Goal: Task Accomplishment & Management: Use online tool/utility

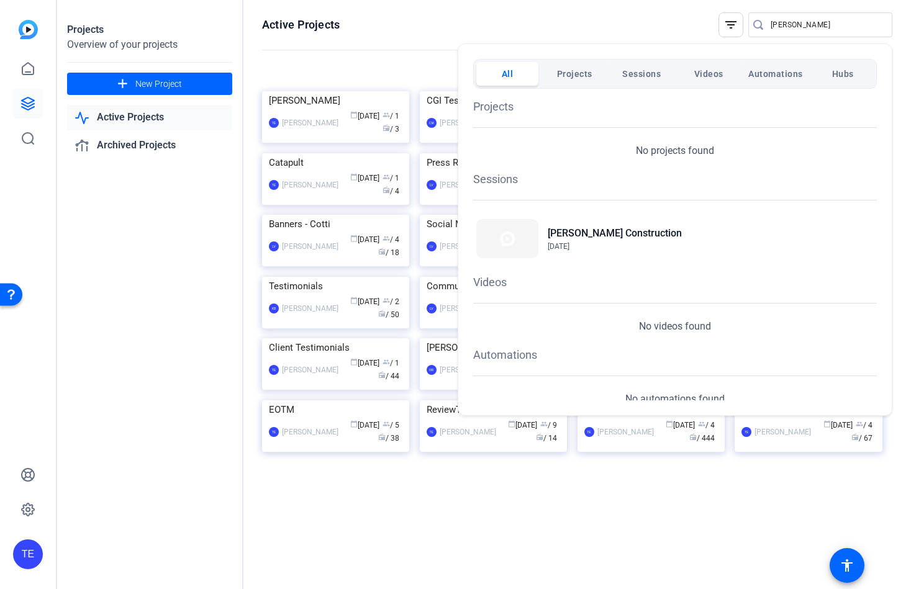
drag, startPoint x: 32, startPoint y: 106, endPoint x: 22, endPoint y: 110, distance: 11.7
click at [30, 106] on div at bounding box center [455, 294] width 911 height 589
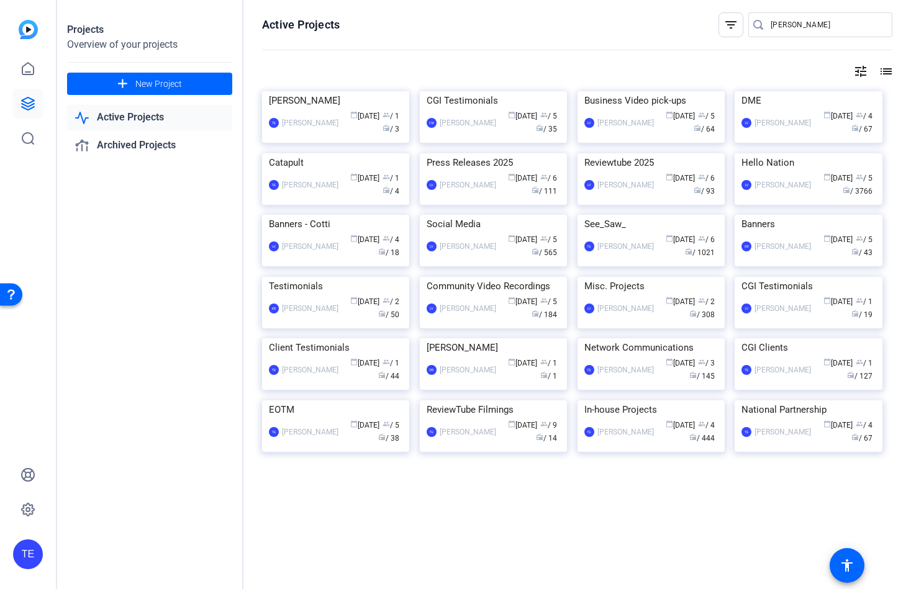
click at [804, 153] on img at bounding box center [807, 153] width 147 height 0
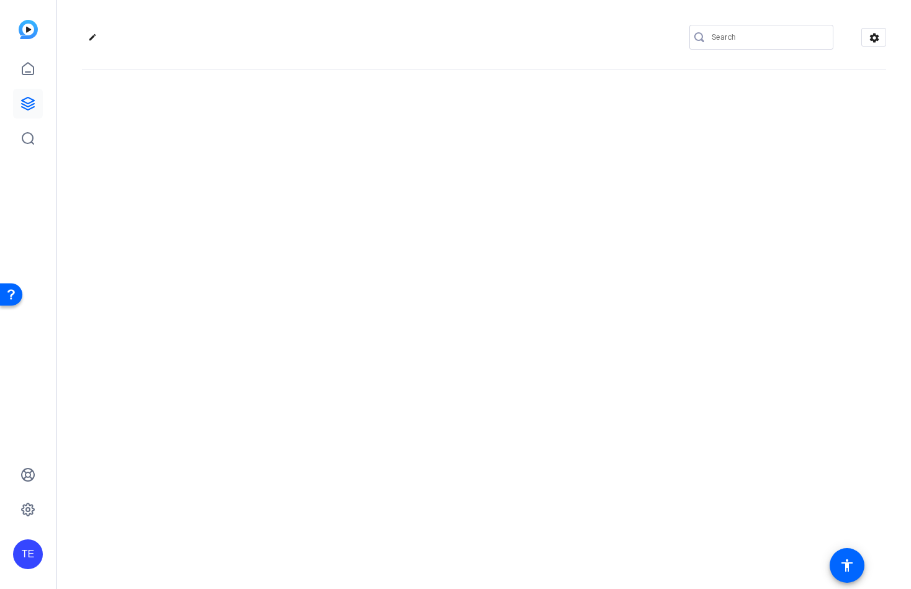
click at [760, 41] on input "Search" at bounding box center [767, 37] width 112 height 15
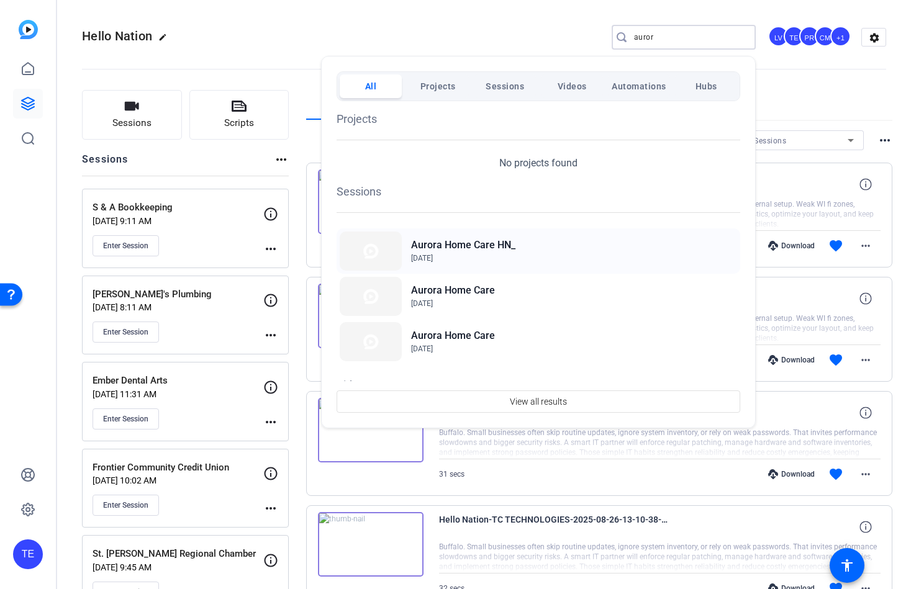
type input "auror"
click at [461, 246] on h2 "Aurora Home Care HN_" at bounding box center [463, 245] width 104 height 15
click at [480, 248] on h2 "Aurora Home Care HN_" at bounding box center [463, 245] width 104 height 15
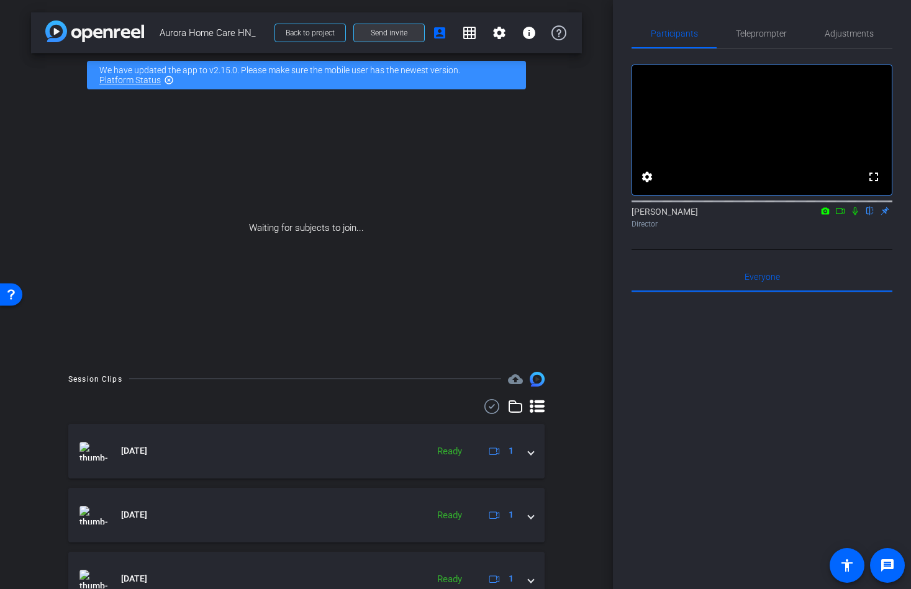
click at [385, 35] on span "Send invite" at bounding box center [389, 33] width 37 height 10
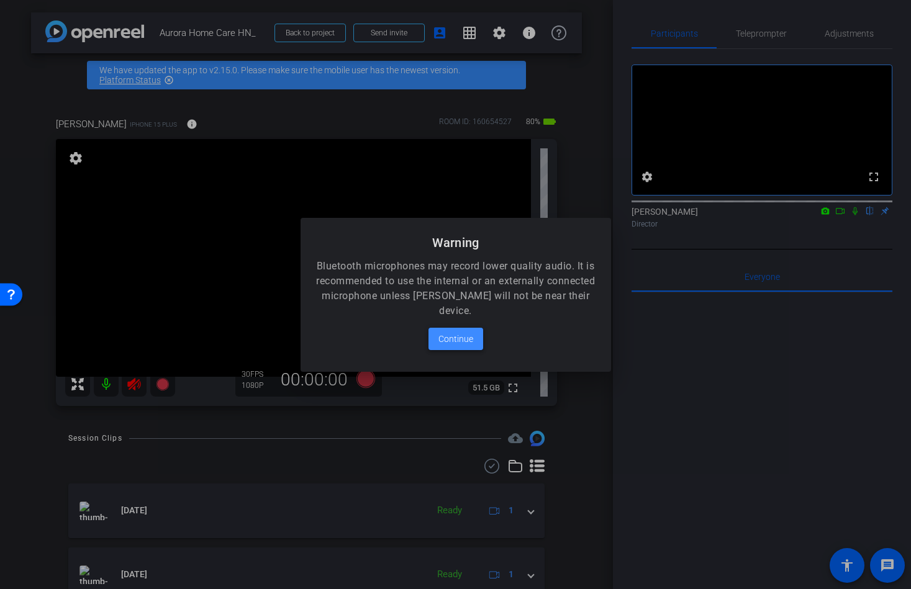
click at [452, 332] on span "Continue" at bounding box center [455, 338] width 35 height 15
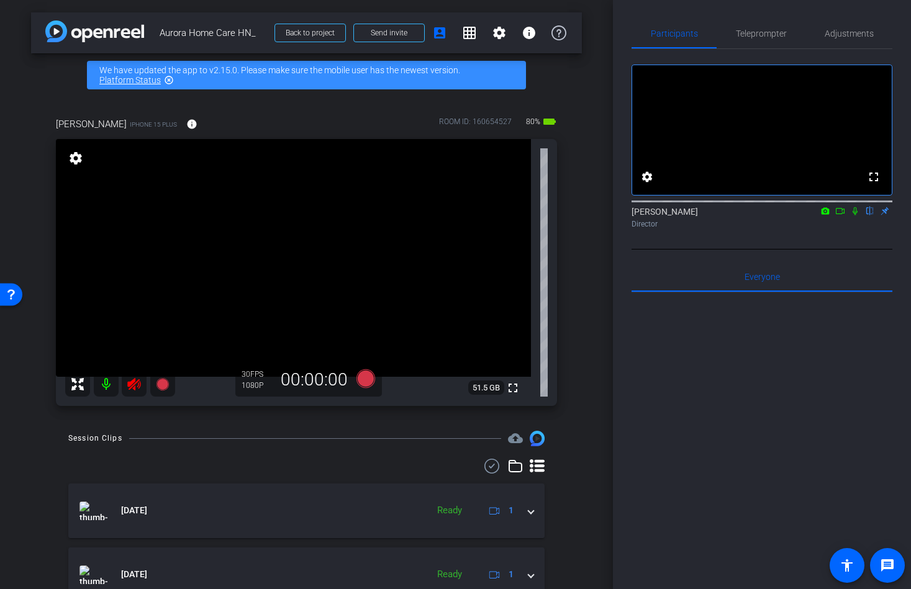
click at [124, 385] on mat-icon at bounding box center [134, 384] width 25 height 25
click at [853, 31] on span "Adjustments" at bounding box center [848, 33] width 49 height 9
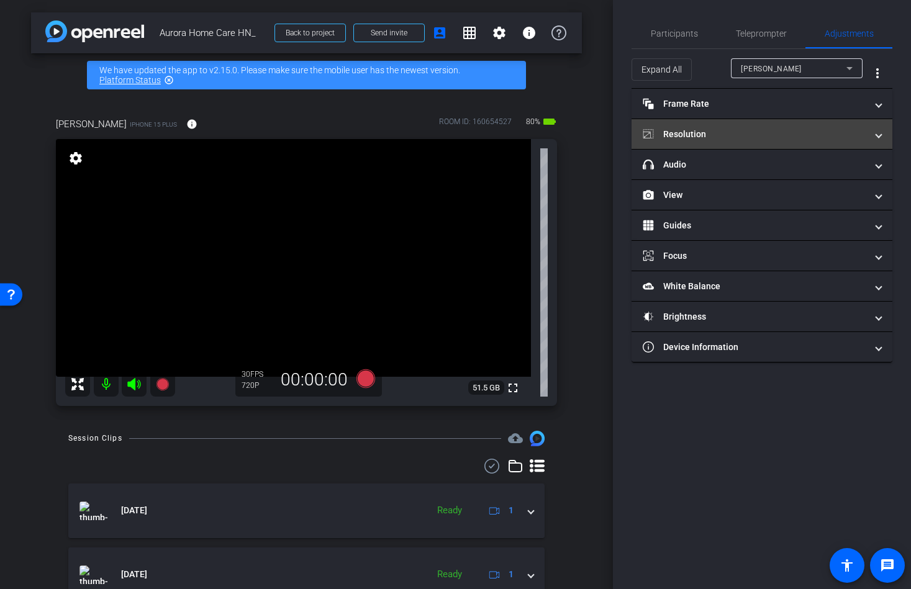
click at [693, 135] on mat-panel-title "Resolution" at bounding box center [753, 134] width 223 height 13
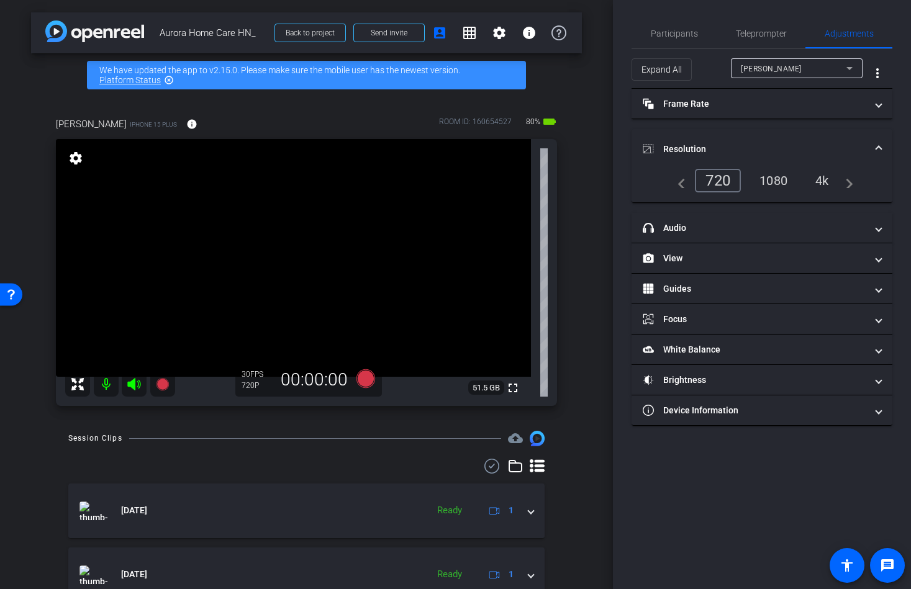
click at [822, 178] on div "4k" at bounding box center [822, 180] width 32 height 21
click at [776, 34] on span "Teleprompter" at bounding box center [761, 33] width 51 height 9
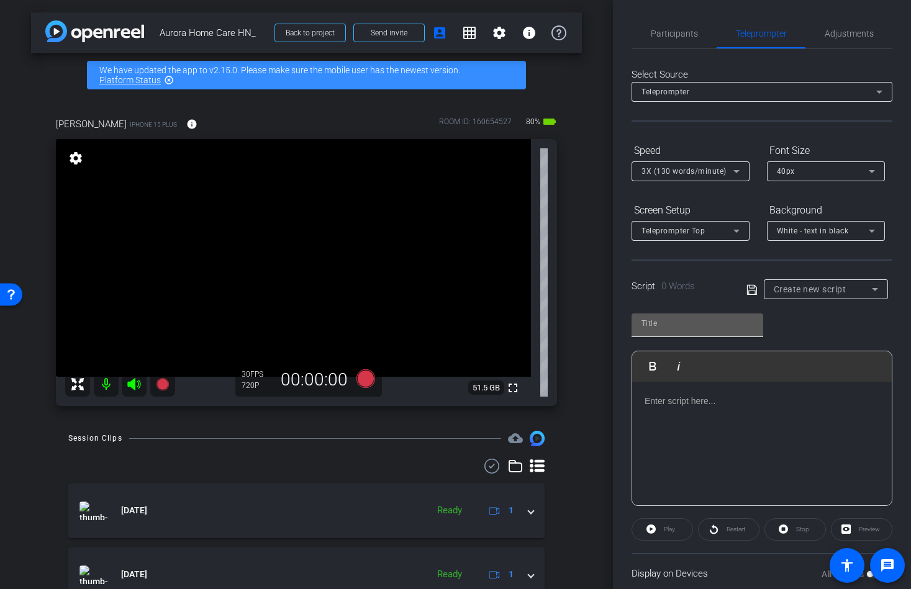
click at [664, 328] on input "text" at bounding box center [697, 323] width 112 height 15
type input "aurora"
click at [764, 431] on div at bounding box center [761, 444] width 259 height 124
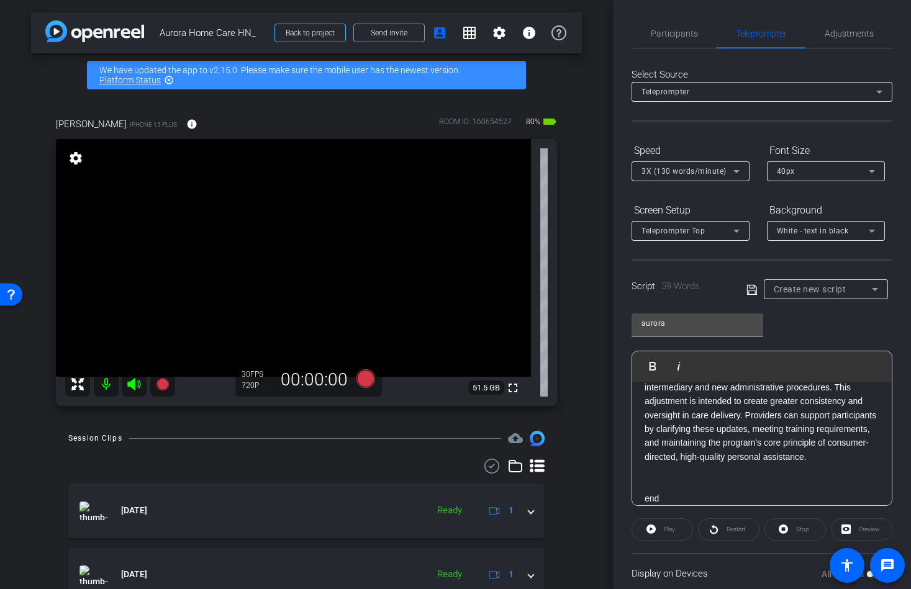
scroll to position [89, 0]
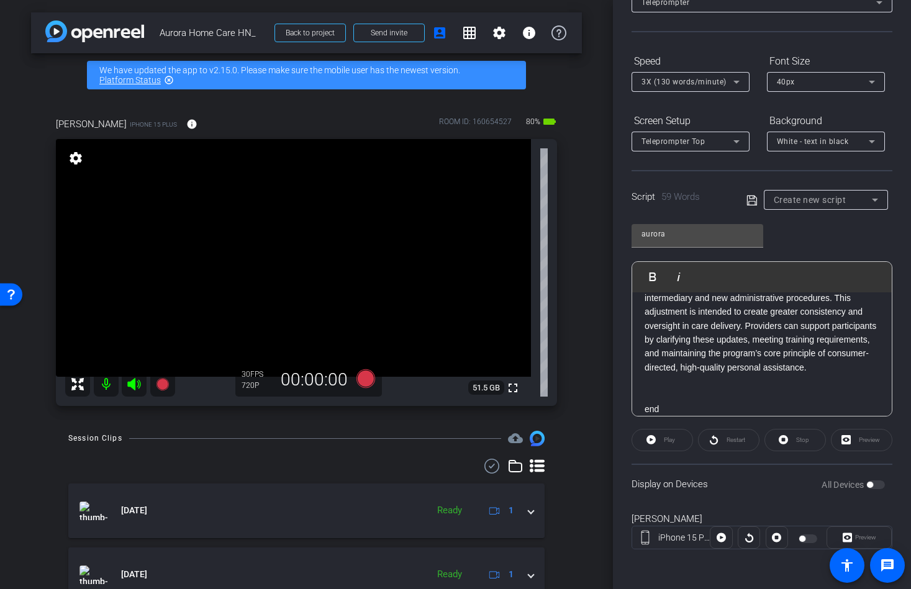
drag, startPoint x: 750, startPoint y: 205, endPoint x: 765, endPoint y: 243, distance: 41.0
click at [750, 205] on icon at bounding box center [751, 200] width 11 height 15
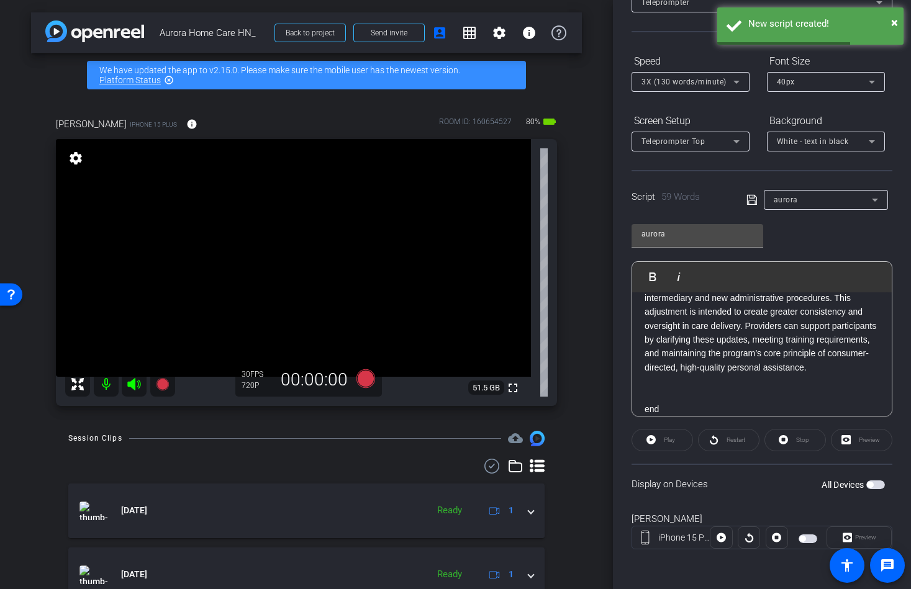
click at [873, 481] on span "button" at bounding box center [875, 484] width 19 height 9
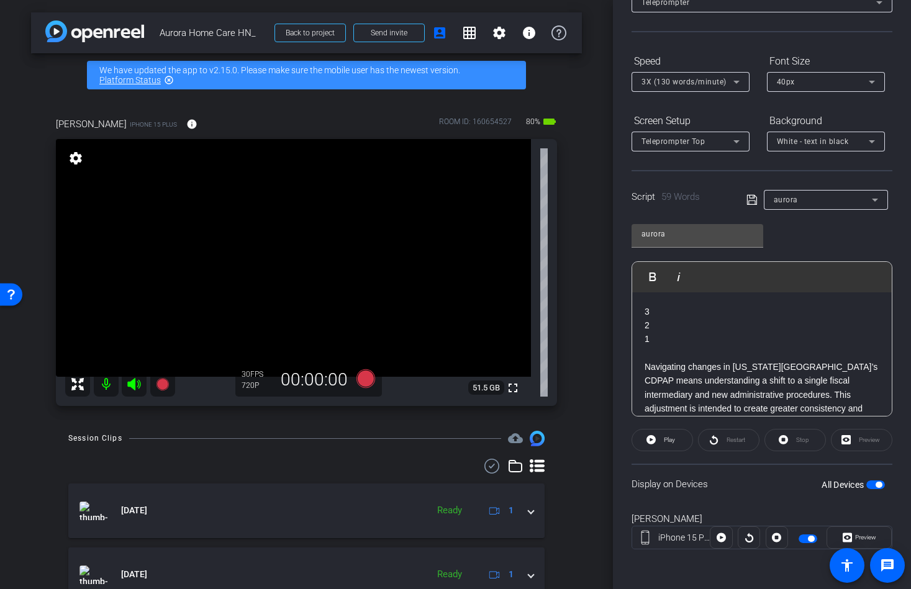
scroll to position [0, 0]
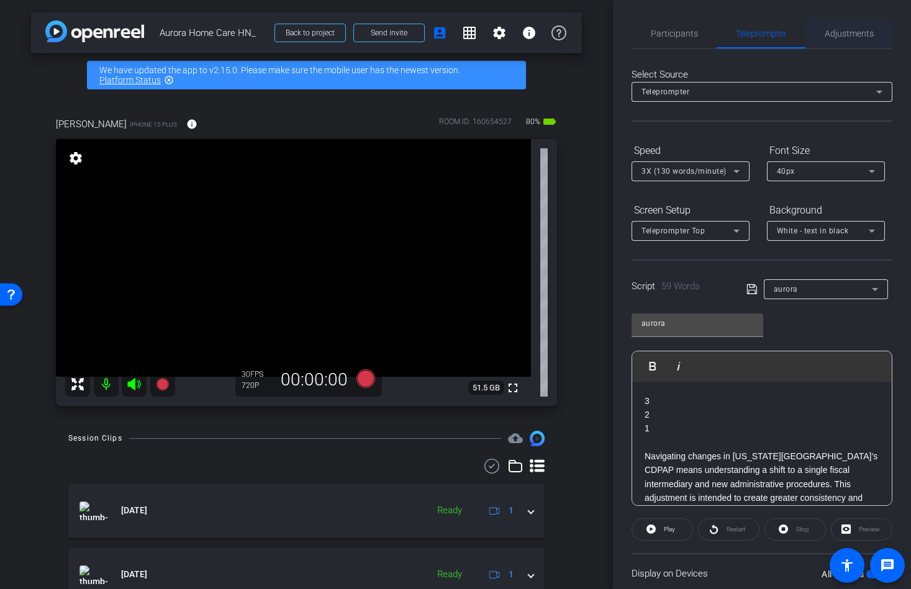
click at [861, 30] on span "Adjustments" at bounding box center [848, 33] width 49 height 9
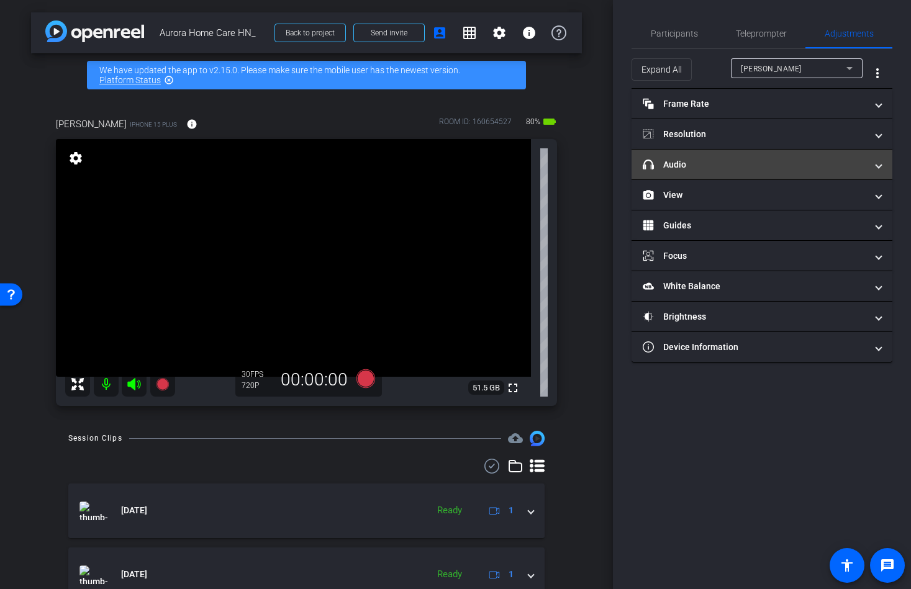
click at [714, 165] on mat-panel-title "headphone icon Audio" at bounding box center [753, 164] width 223 height 13
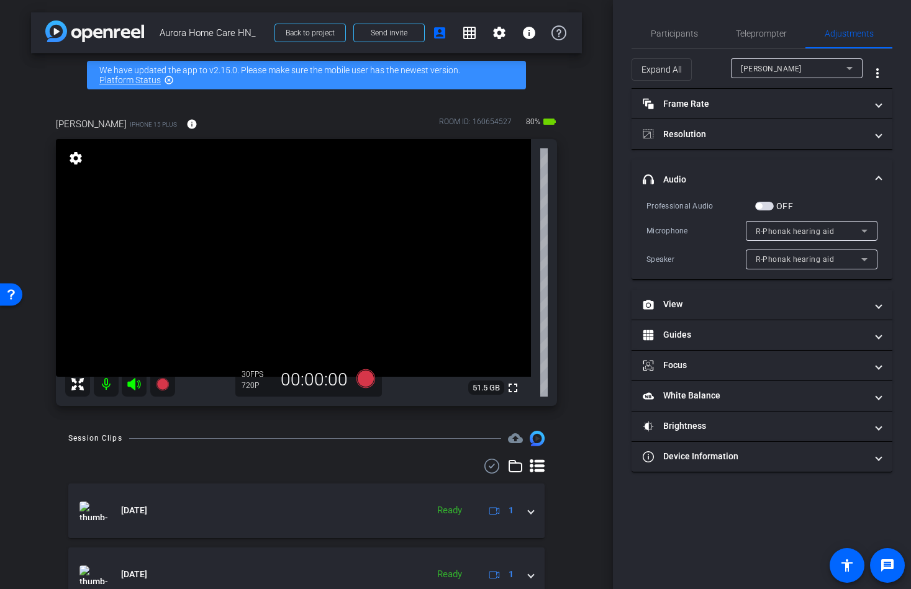
click at [757, 204] on span "button" at bounding box center [758, 206] width 6 height 6
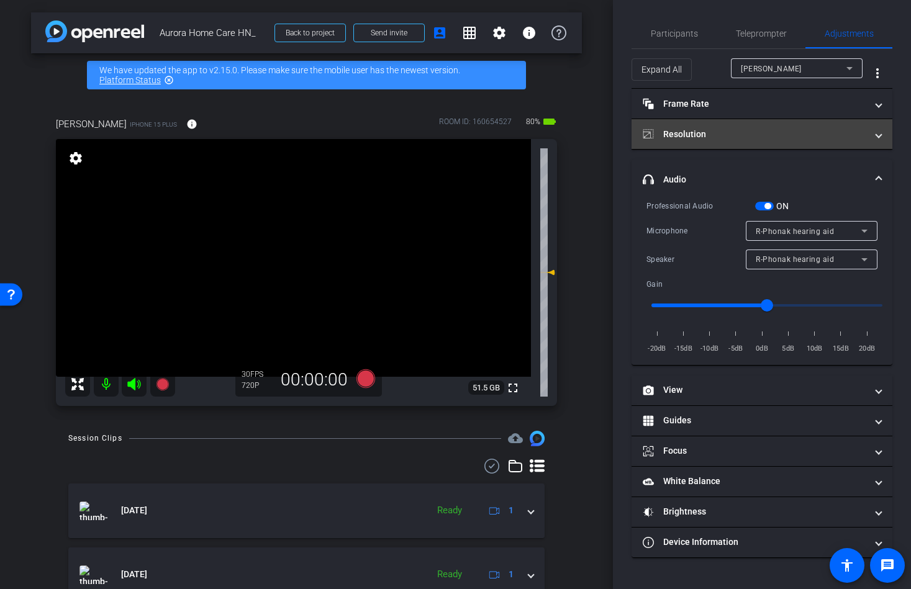
click at [728, 135] on mat-panel-title "Resolution" at bounding box center [753, 134] width 223 height 13
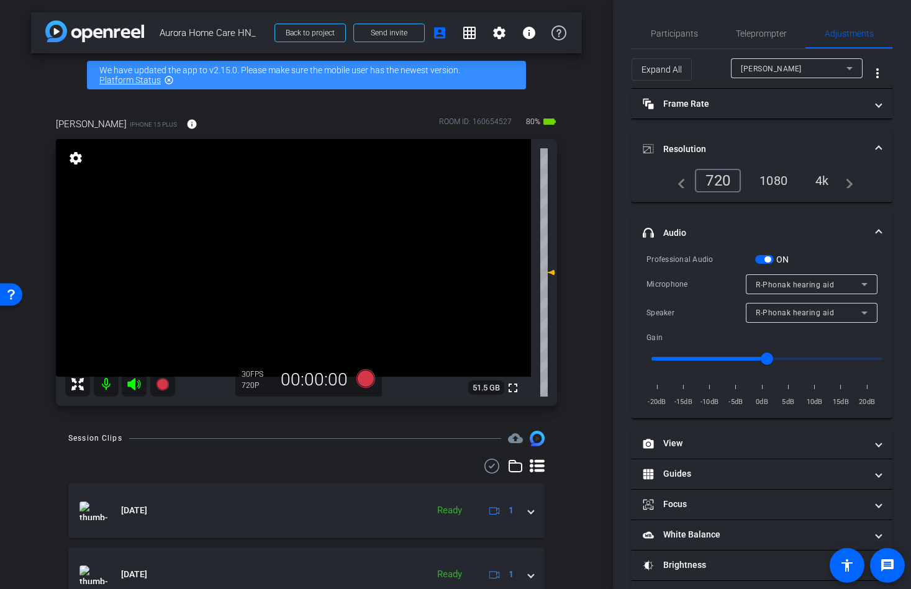
click at [826, 174] on div "4k" at bounding box center [822, 180] width 32 height 21
click at [752, 37] on span "Teleprompter" at bounding box center [761, 33] width 51 height 9
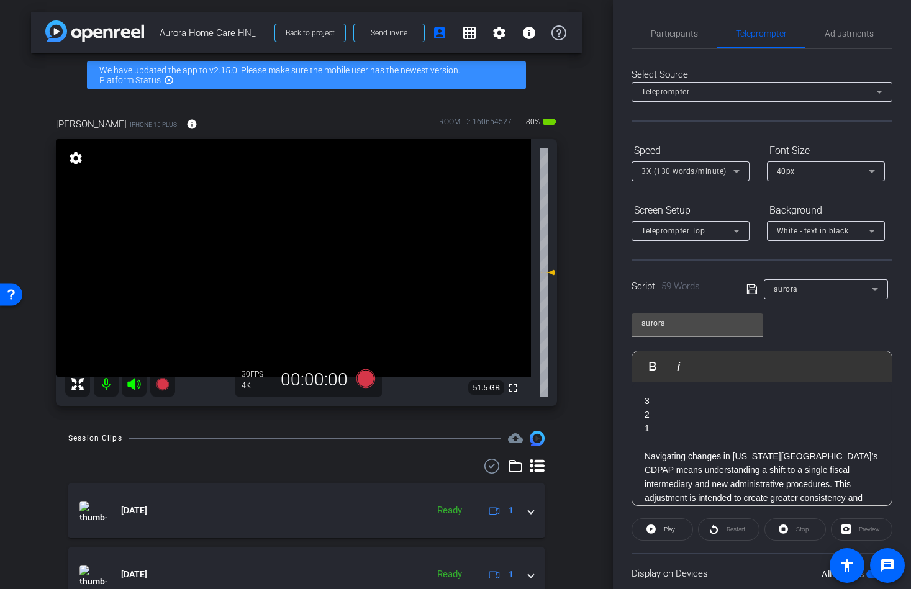
scroll to position [89, 0]
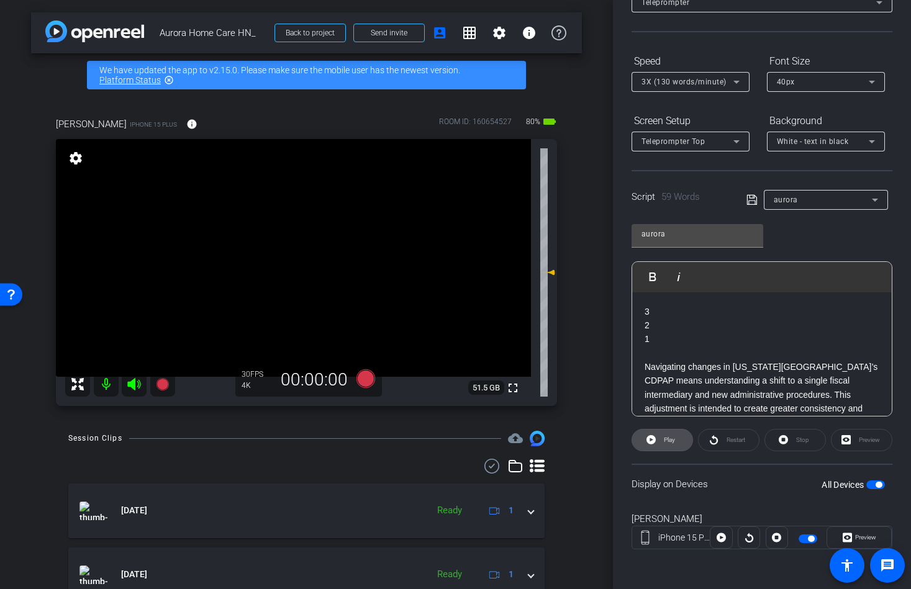
click at [666, 441] on span "Play" at bounding box center [669, 439] width 11 height 7
click at [671, 74] on div "3X (130 words/minute)" at bounding box center [690, 82] width 98 height 20
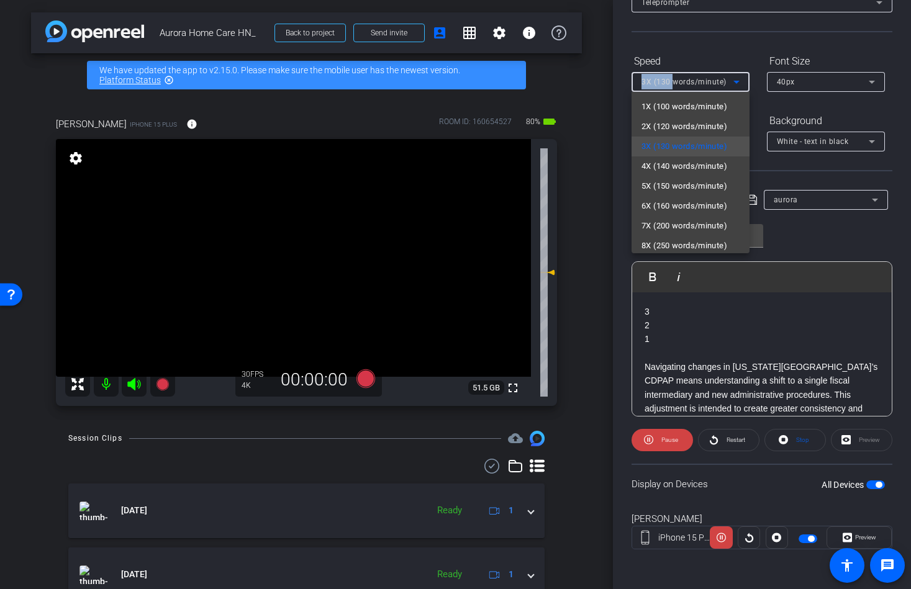
click at [669, 127] on span "2X (120 words/minute)" at bounding box center [684, 126] width 86 height 15
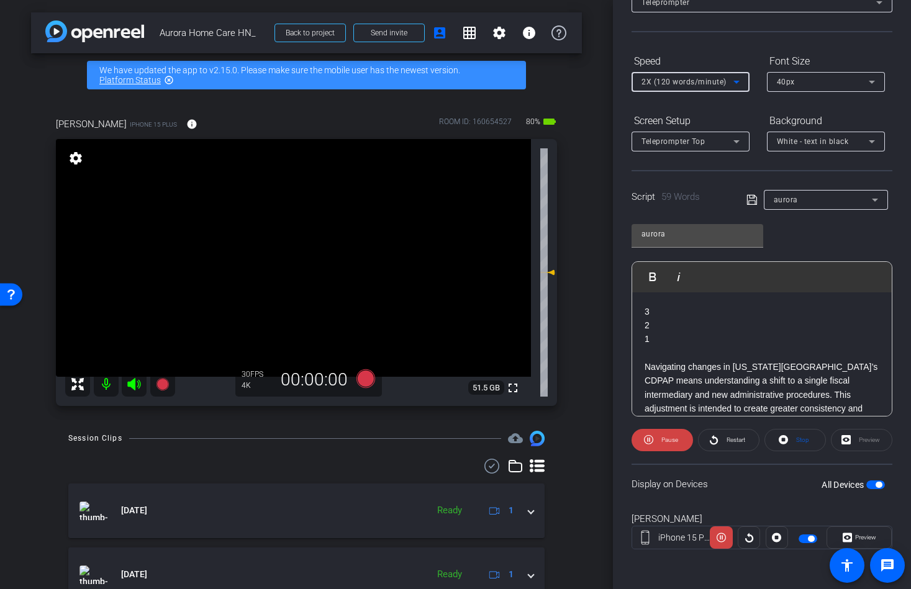
click at [877, 484] on span "button" at bounding box center [878, 485] width 6 height 6
drag, startPoint x: 877, startPoint y: 485, endPoint x: 869, endPoint y: 484, distance: 8.1
click at [876, 484] on span "button" at bounding box center [875, 484] width 19 height 9
click at [712, 435] on icon at bounding box center [713, 440] width 9 height 16
click at [650, 91] on div "2X (120 words/minute)" at bounding box center [690, 82] width 98 height 20
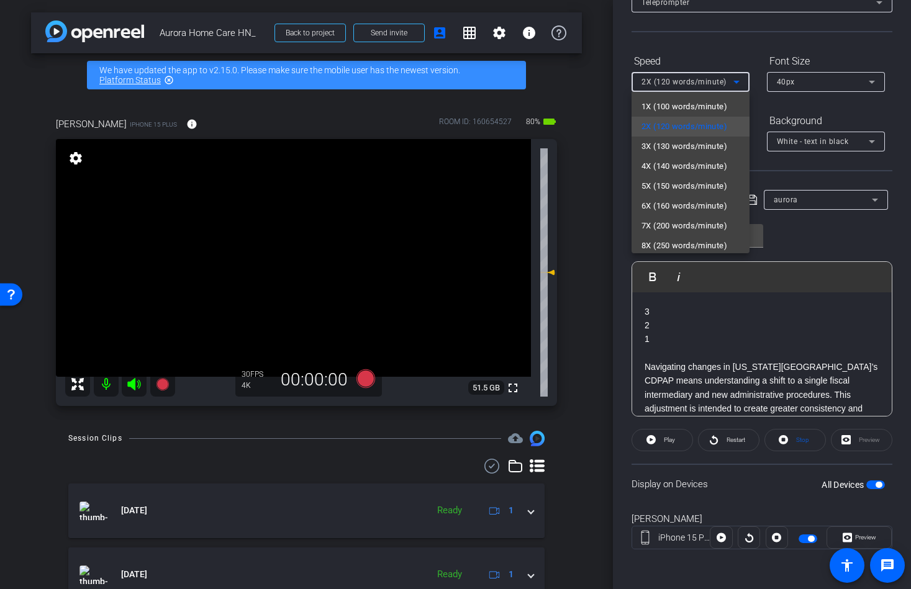
click at [665, 110] on span "1X (100 words/minute)" at bounding box center [684, 106] width 86 height 15
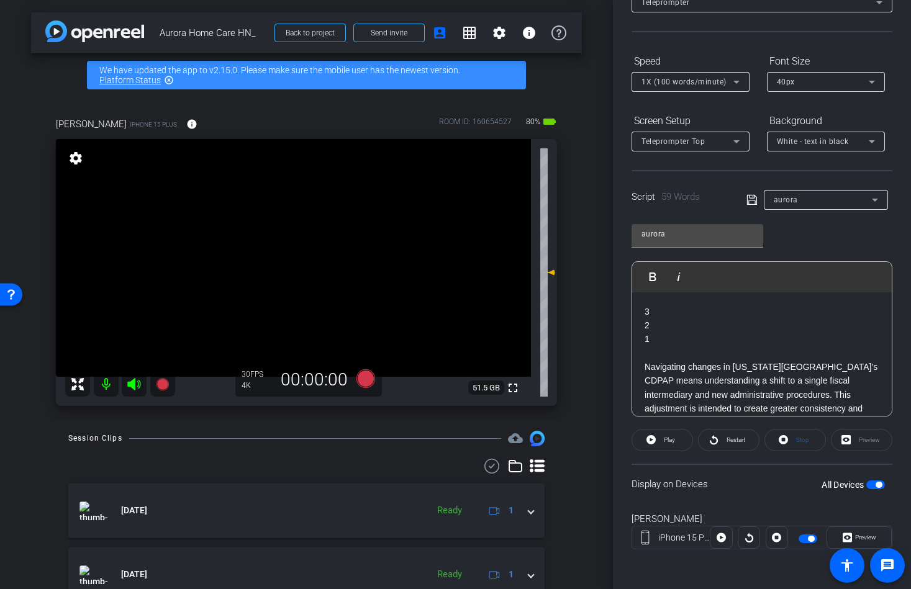
click at [868, 485] on span "button" at bounding box center [875, 484] width 19 height 9
click at [871, 485] on span "button" at bounding box center [870, 485] width 6 height 6
click at [135, 384] on icon at bounding box center [133, 384] width 13 height 12
click at [369, 378] on icon at bounding box center [365, 378] width 19 height 19
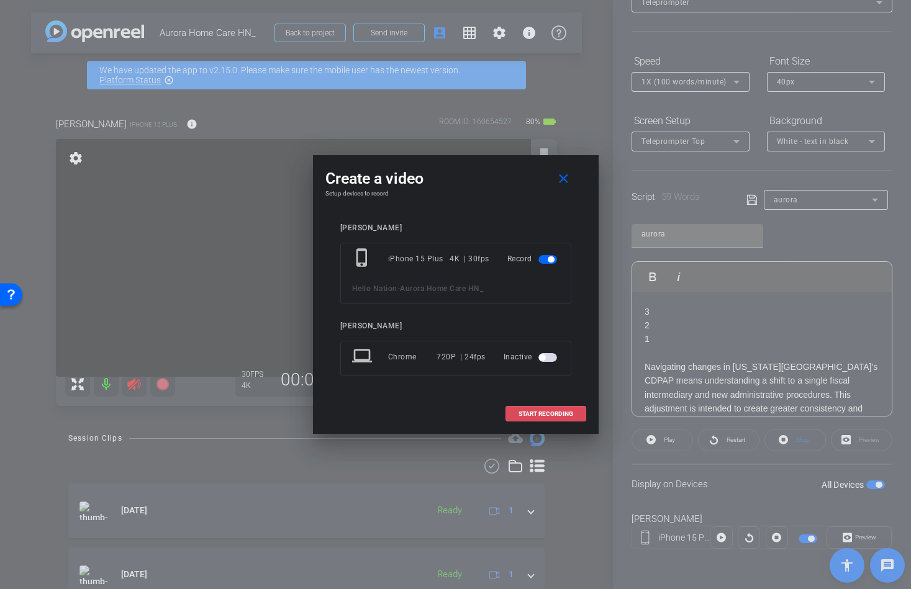
drag, startPoint x: 557, startPoint y: 414, endPoint x: 604, endPoint y: 449, distance: 58.6
click at [557, 414] on span "START RECORDING" at bounding box center [545, 414] width 55 height 6
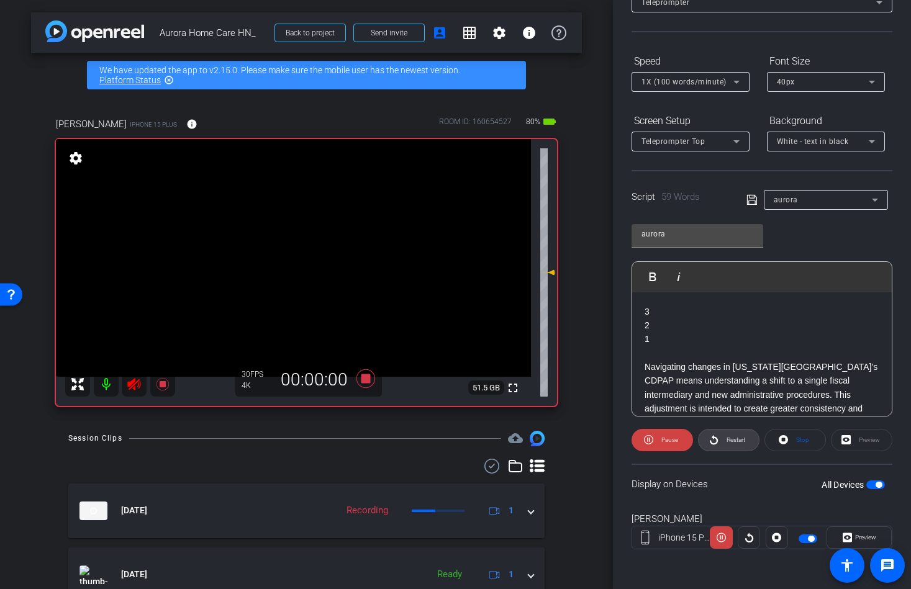
click at [747, 448] on span at bounding box center [728, 440] width 60 height 30
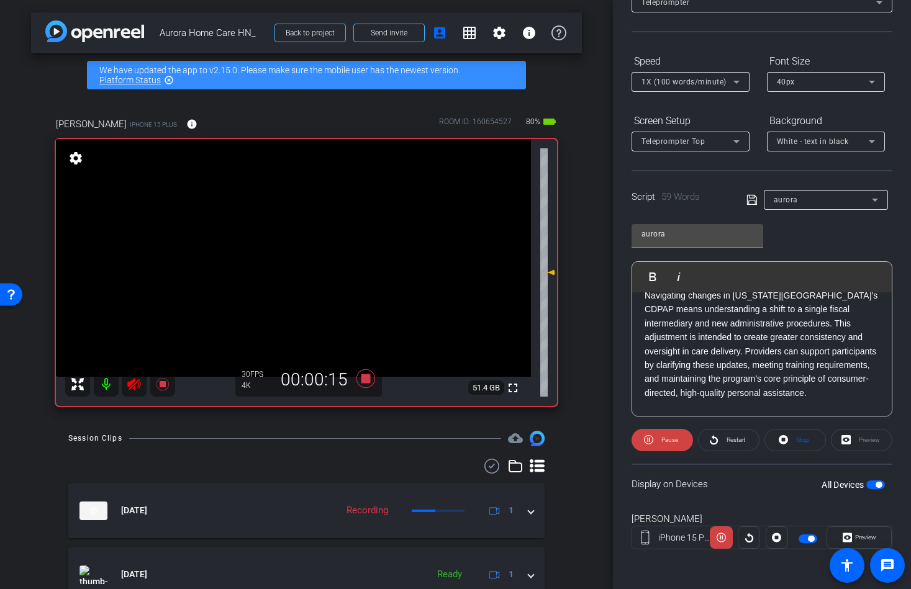
scroll to position [77, 0]
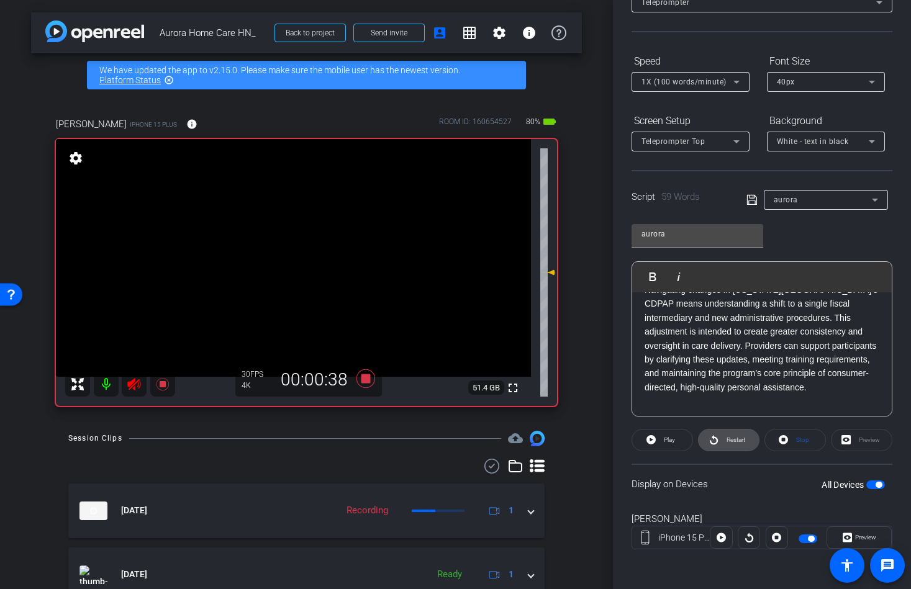
click at [734, 442] on span "Restart" at bounding box center [735, 439] width 19 height 7
click at [133, 386] on icon at bounding box center [133, 384] width 13 height 12
click at [875, 487] on span "button" at bounding box center [875, 484] width 19 height 9
click at [685, 87] on div "1X (100 words/minute)" at bounding box center [687, 82] width 92 height 16
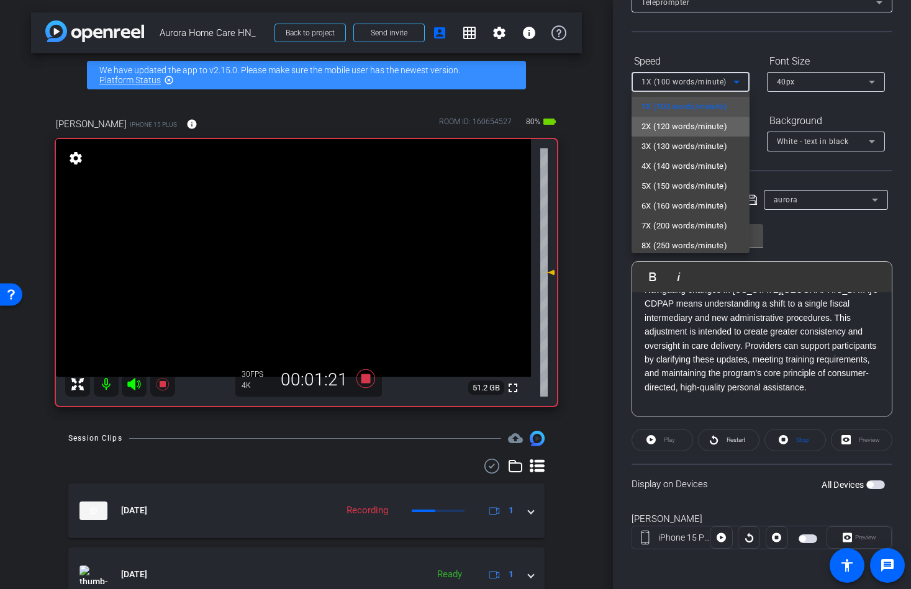
click at [682, 128] on span "2X (120 words/minute)" at bounding box center [684, 126] width 86 height 15
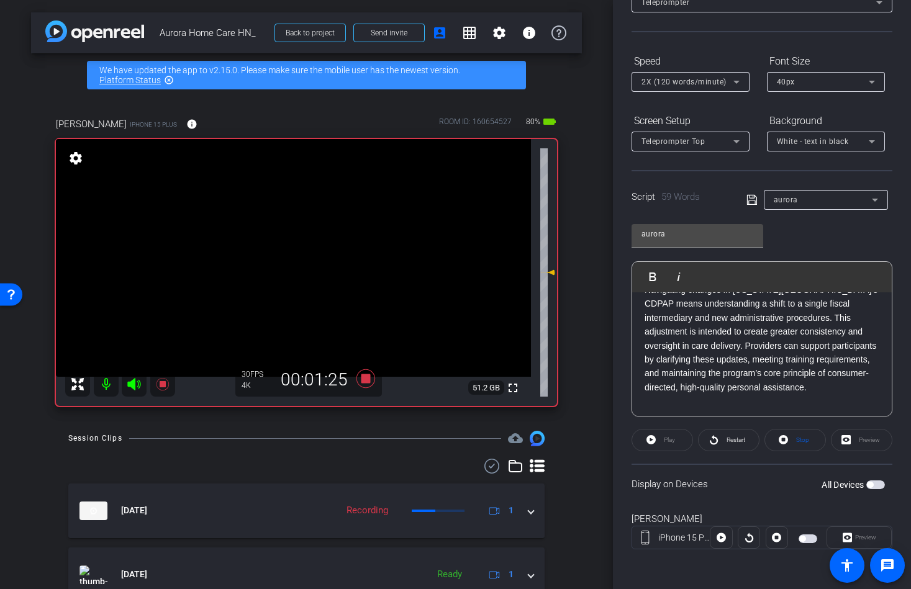
click at [130, 385] on icon at bounding box center [133, 384] width 13 height 12
click at [875, 484] on span "button" at bounding box center [875, 484] width 19 height 9
click at [723, 430] on span at bounding box center [728, 440] width 60 height 30
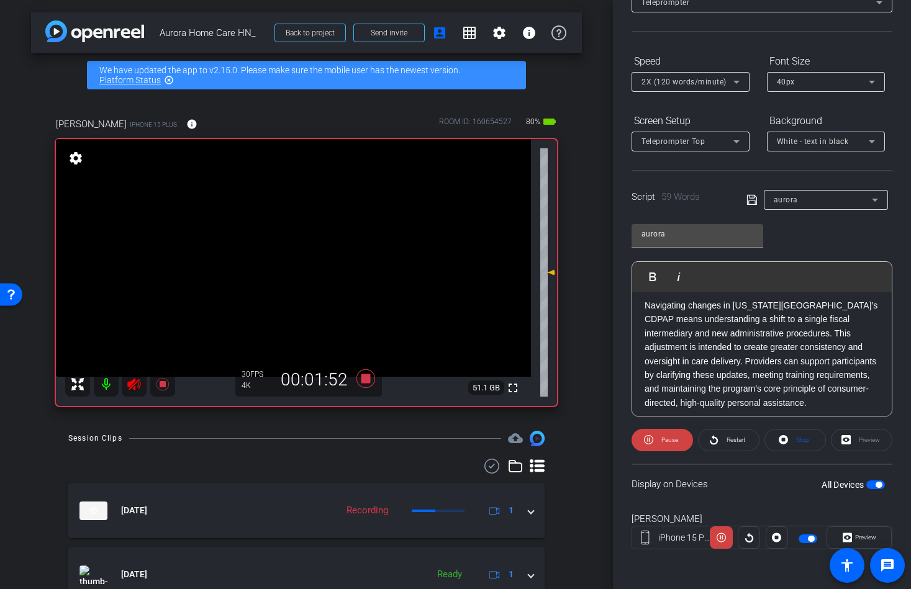
scroll to position [60, 0]
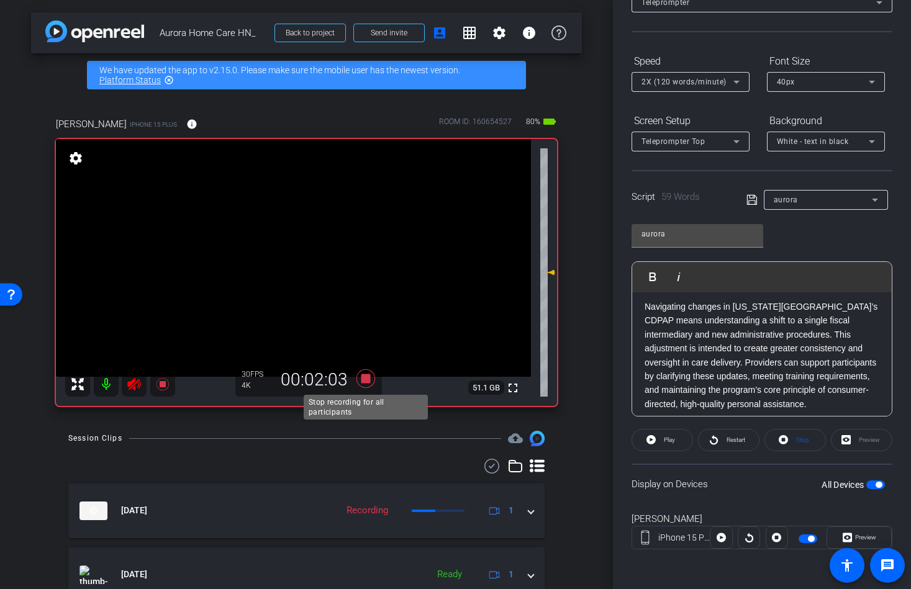
click at [368, 381] on icon at bounding box center [365, 378] width 19 height 19
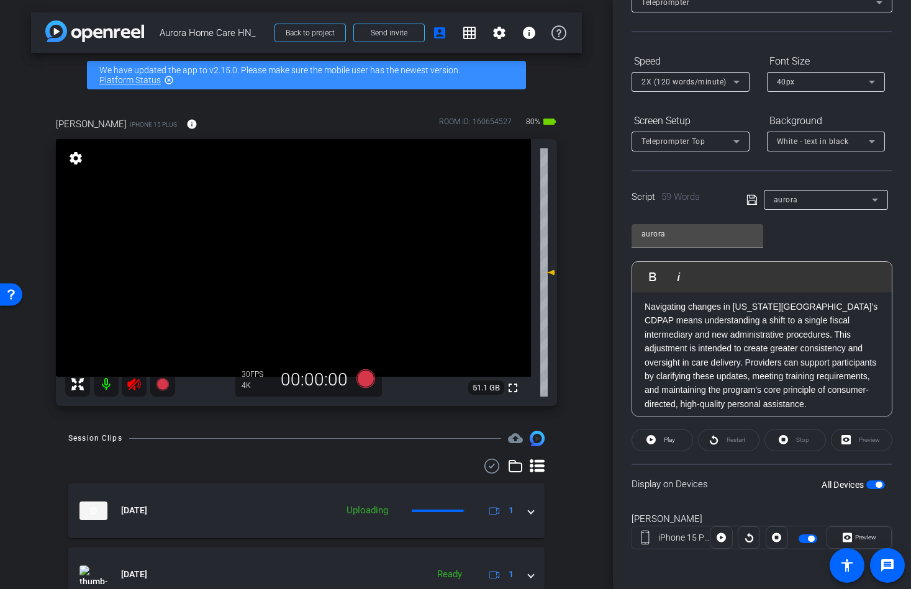
drag, startPoint x: 137, startPoint y: 389, endPoint x: 145, endPoint y: 389, distance: 8.7
click at [139, 389] on icon at bounding box center [134, 384] width 15 height 15
drag, startPoint x: 868, startPoint y: 486, endPoint x: 874, endPoint y: 487, distance: 6.3
click at [869, 487] on span "button" at bounding box center [875, 484] width 19 height 9
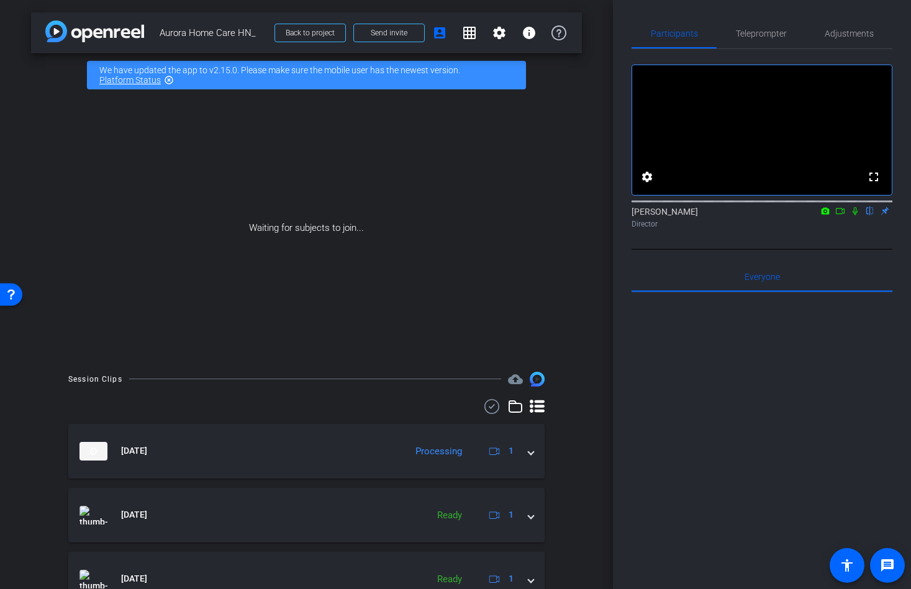
drag, startPoint x: 106, startPoint y: 177, endPoint x: 107, endPoint y: 170, distance: 6.9
click at [147, 169] on div "Waiting for subjects to join..." at bounding box center [306, 228] width 551 height 263
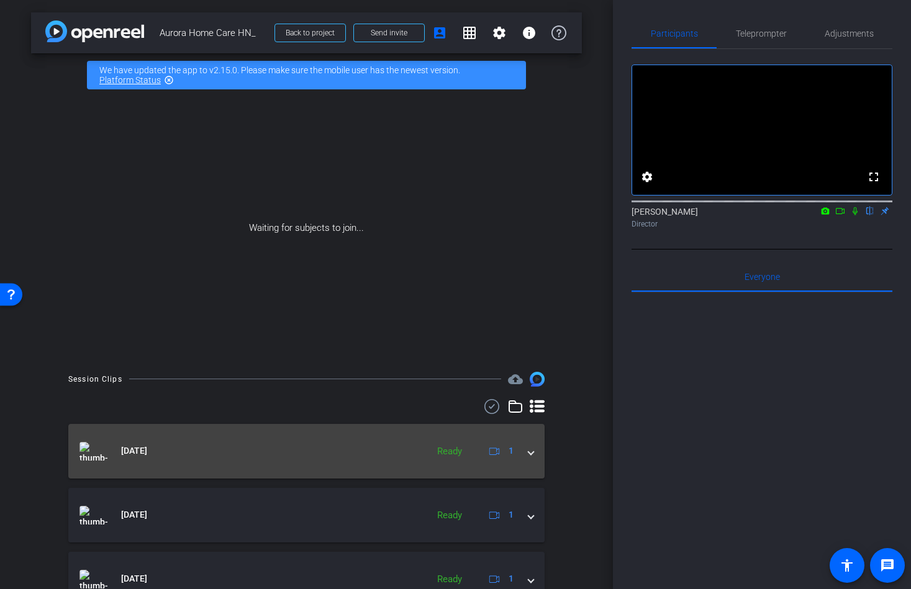
click at [532, 455] on span at bounding box center [530, 450] width 5 height 13
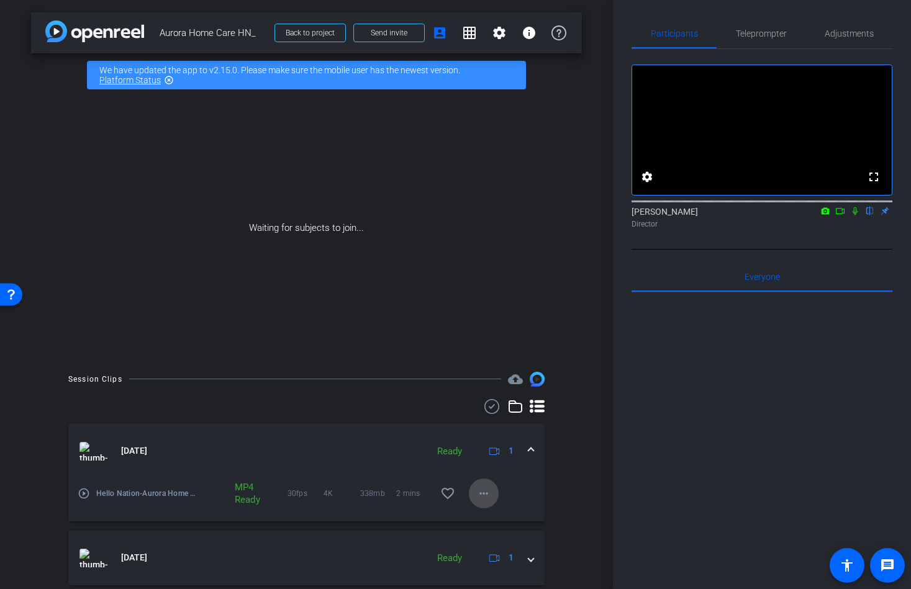
click at [478, 491] on mat-icon "more_horiz" at bounding box center [483, 493] width 15 height 15
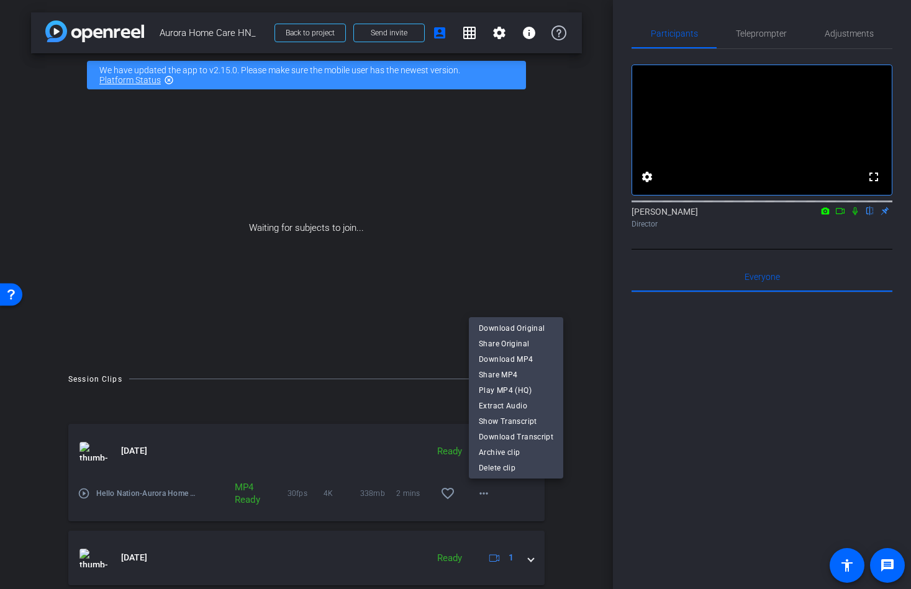
click at [511, 358] on span "Download MP4" at bounding box center [516, 358] width 74 height 15
